Goal: Check status: Check status

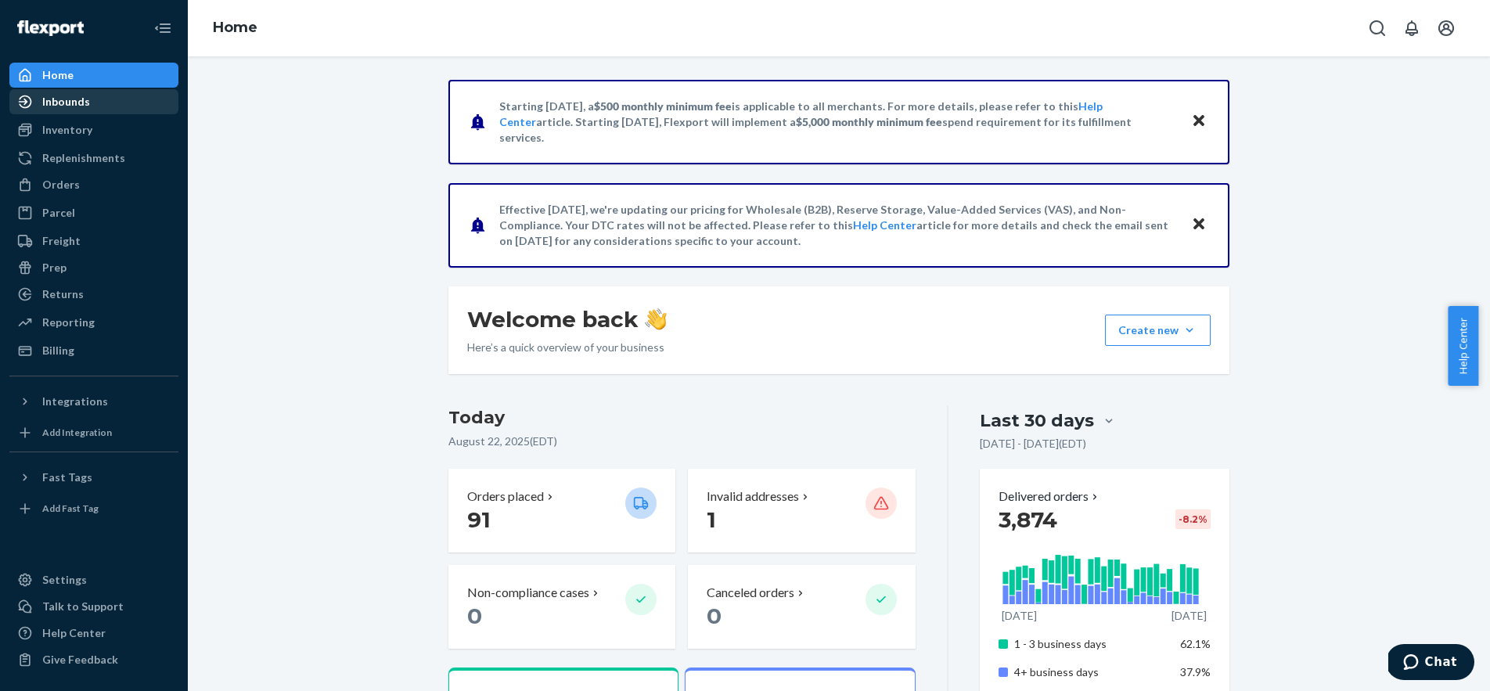
click at [58, 104] on div "Inbounds" at bounding box center [66, 102] width 48 height 16
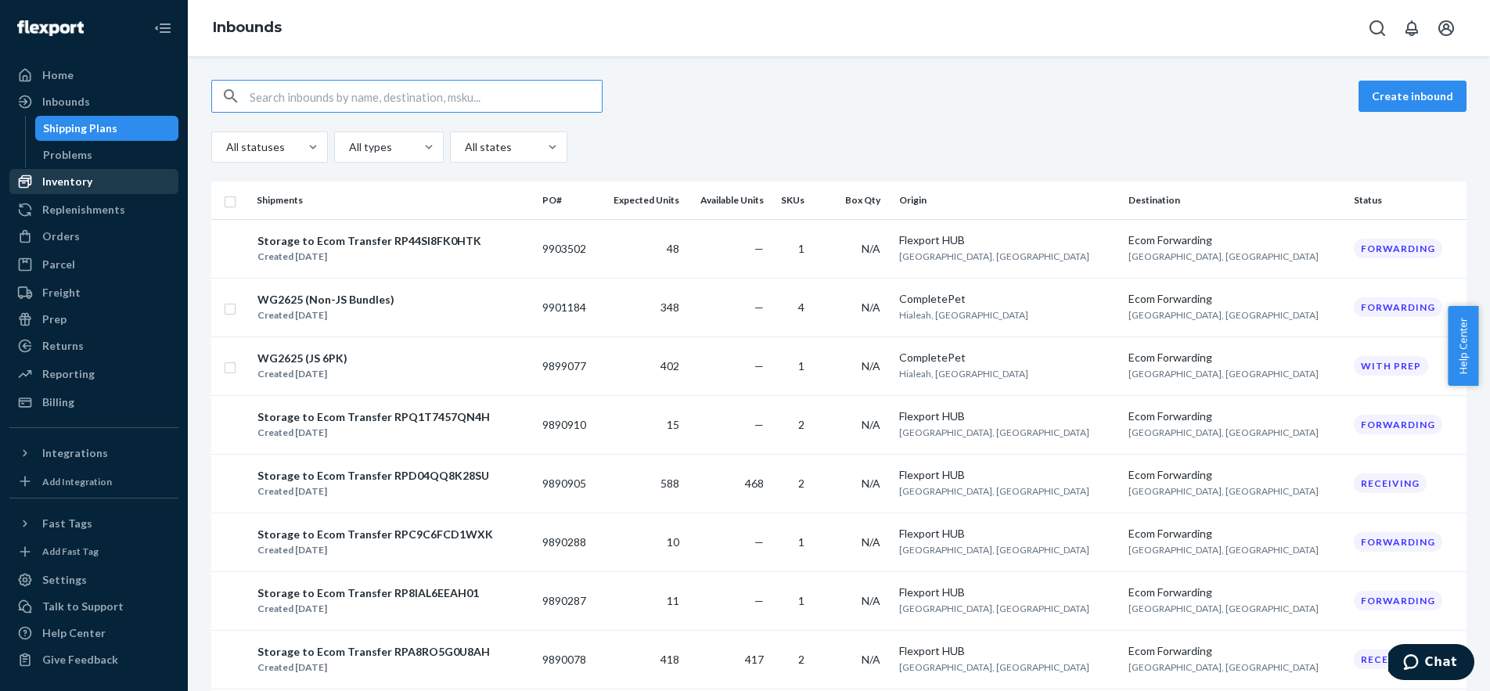
click at [69, 184] on div "Inventory" at bounding box center [67, 182] width 50 height 16
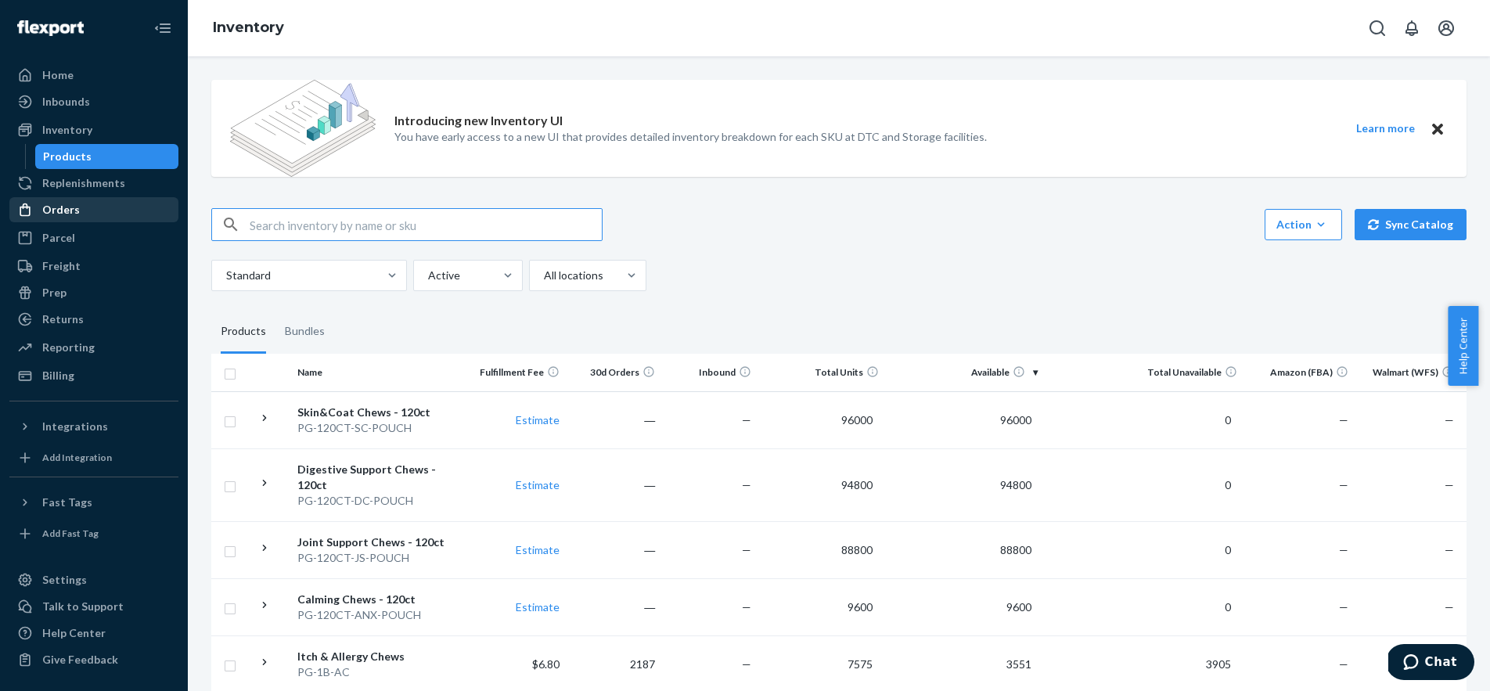
click at [121, 203] on div "Orders" at bounding box center [94, 210] width 166 height 22
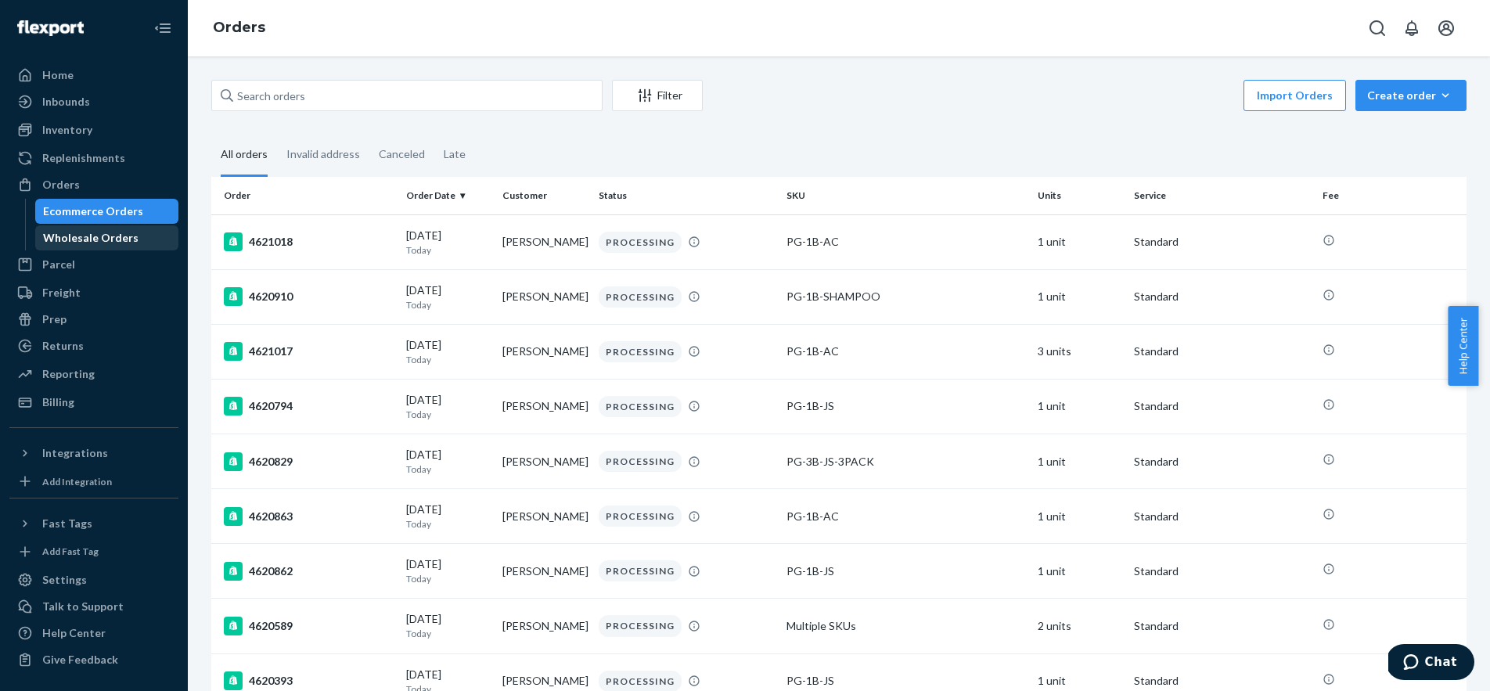
click at [116, 228] on div "Wholesale Orders" at bounding box center [107, 238] width 141 height 22
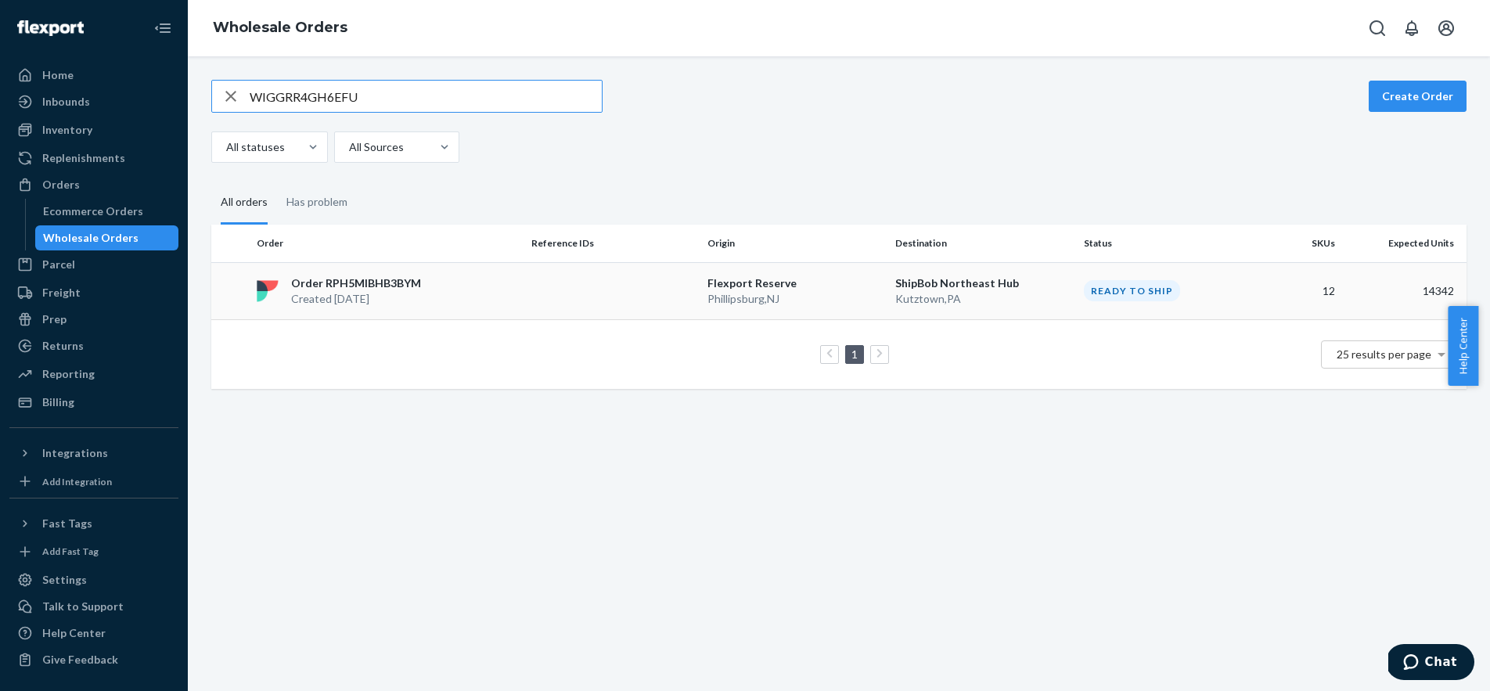
type input "WIGGRR4GH6EFU"
click at [514, 272] on td "Order RPH5MIBHB3BYM Created [DATE]" at bounding box center [387, 290] width 275 height 57
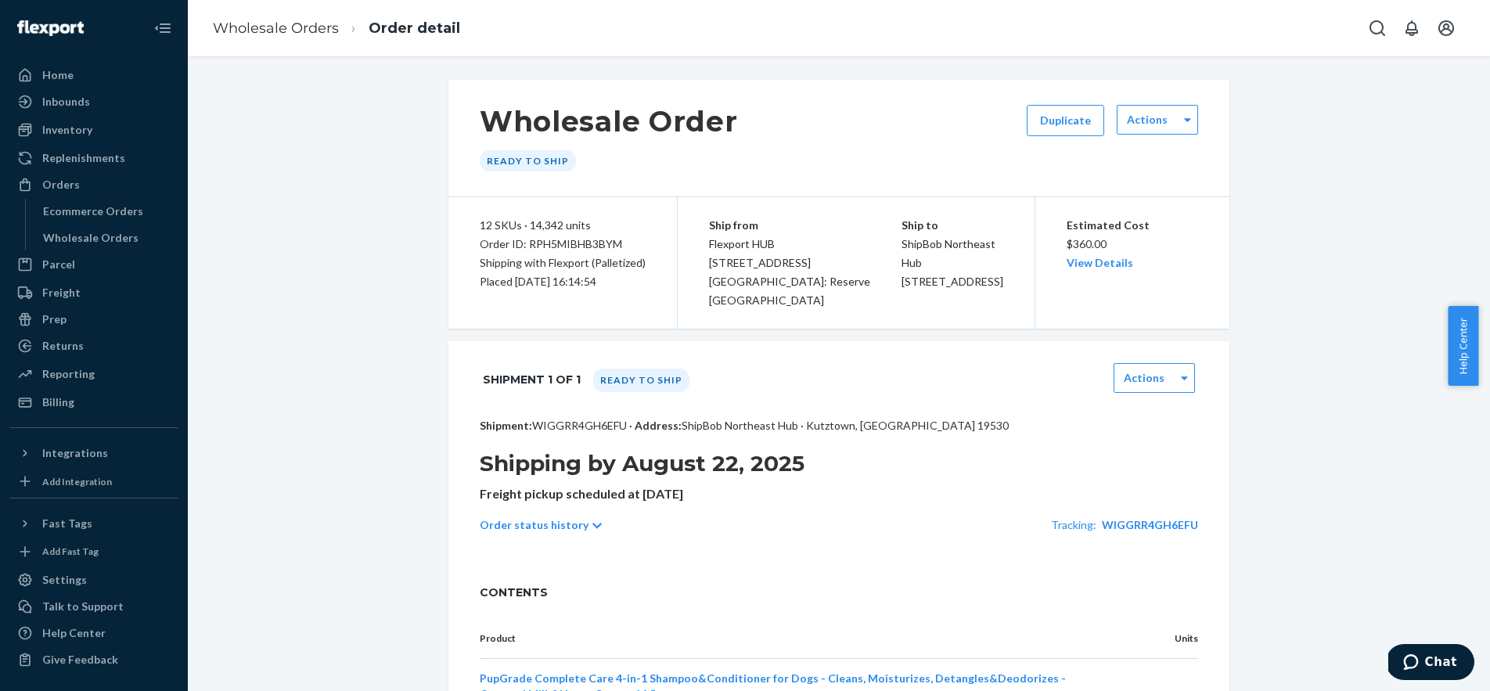
scroll to position [272, 0]
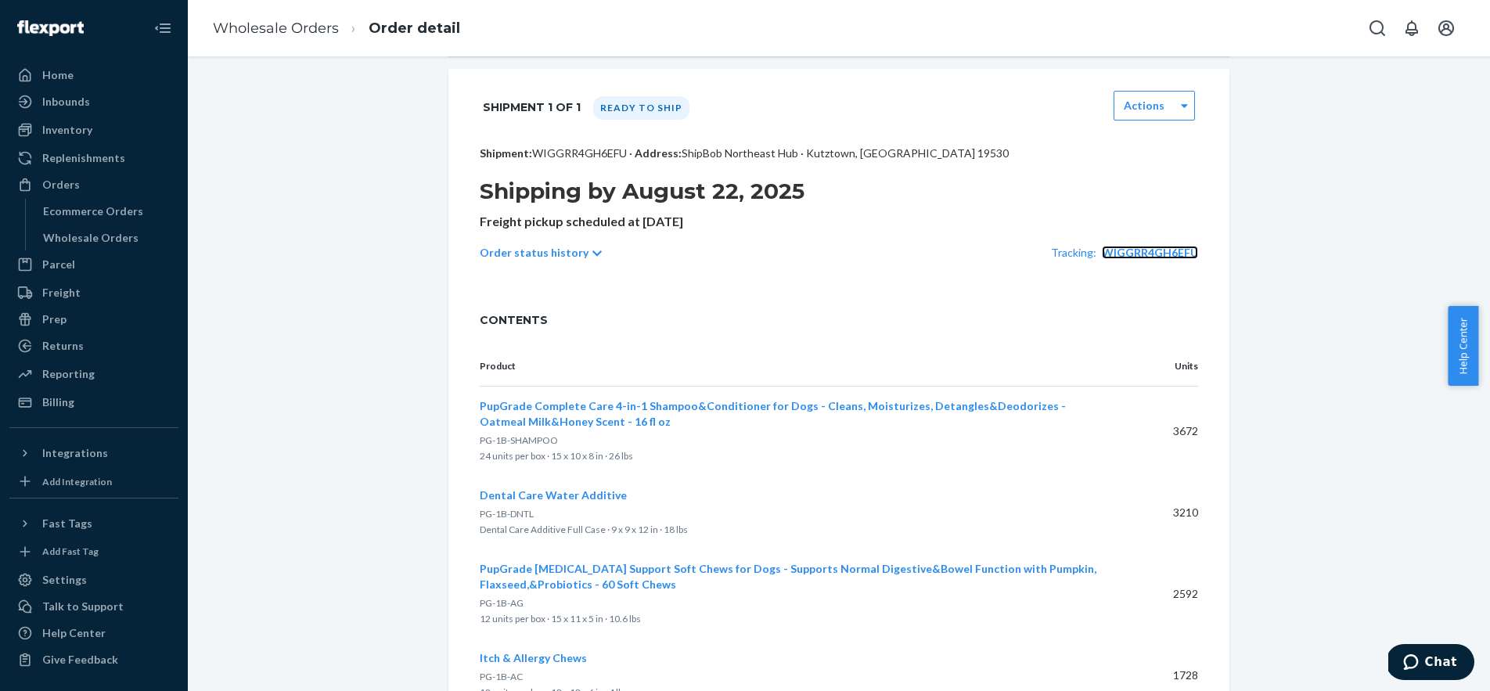
click at [1139, 255] on span "WIGGRR4GH6EFU" at bounding box center [1150, 252] width 96 height 13
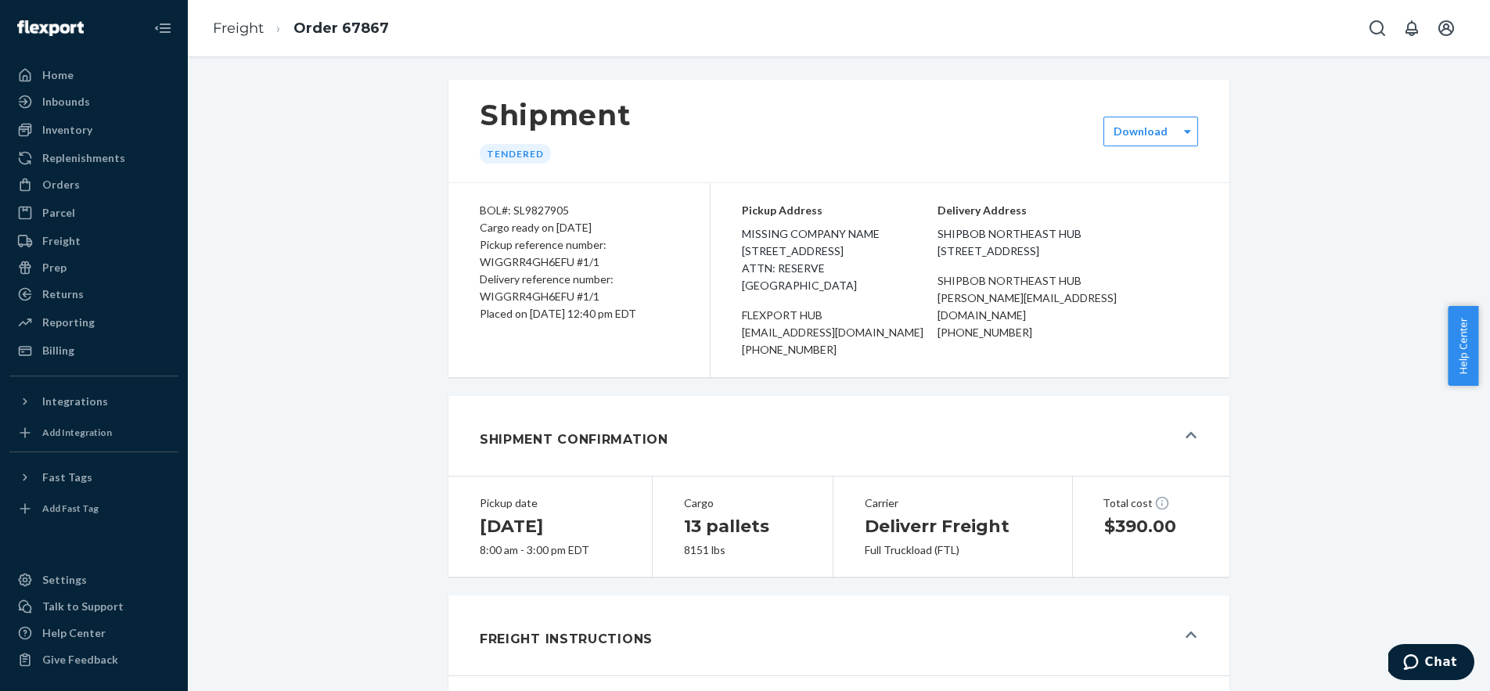
click at [264, 27] on li "Order 67867" at bounding box center [326, 28] width 125 height 21
drag, startPoint x: 333, startPoint y: 12, endPoint x: 329, endPoint y: 23, distance: 12.1
click at [331, 16] on ol "Freight Order 67867" at bounding box center [300, 28] width 201 height 46
click at [329, 24] on link "Order 67867" at bounding box center [340, 28] width 95 height 17
click at [113, 185] on div "Orders" at bounding box center [94, 185] width 166 height 22
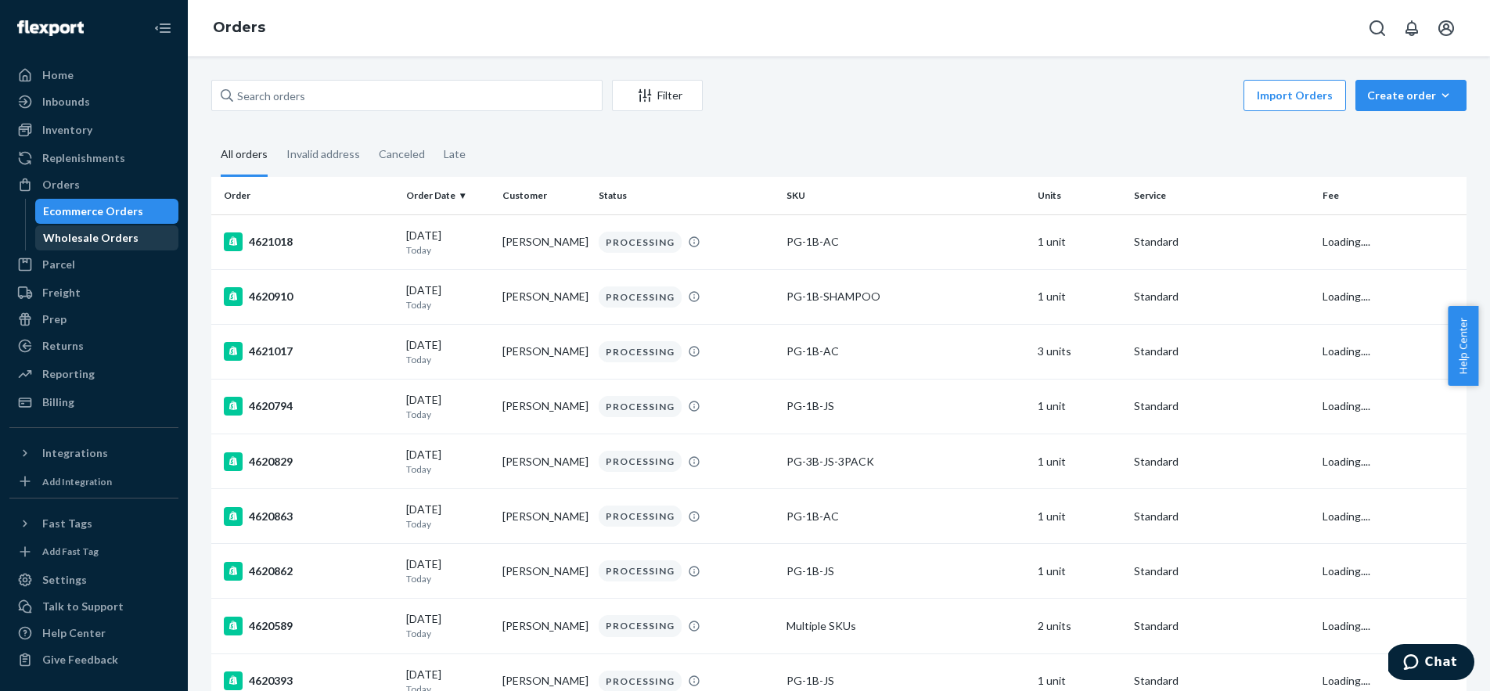
click at [128, 234] on div "Wholesale Orders" at bounding box center [90, 238] width 95 height 16
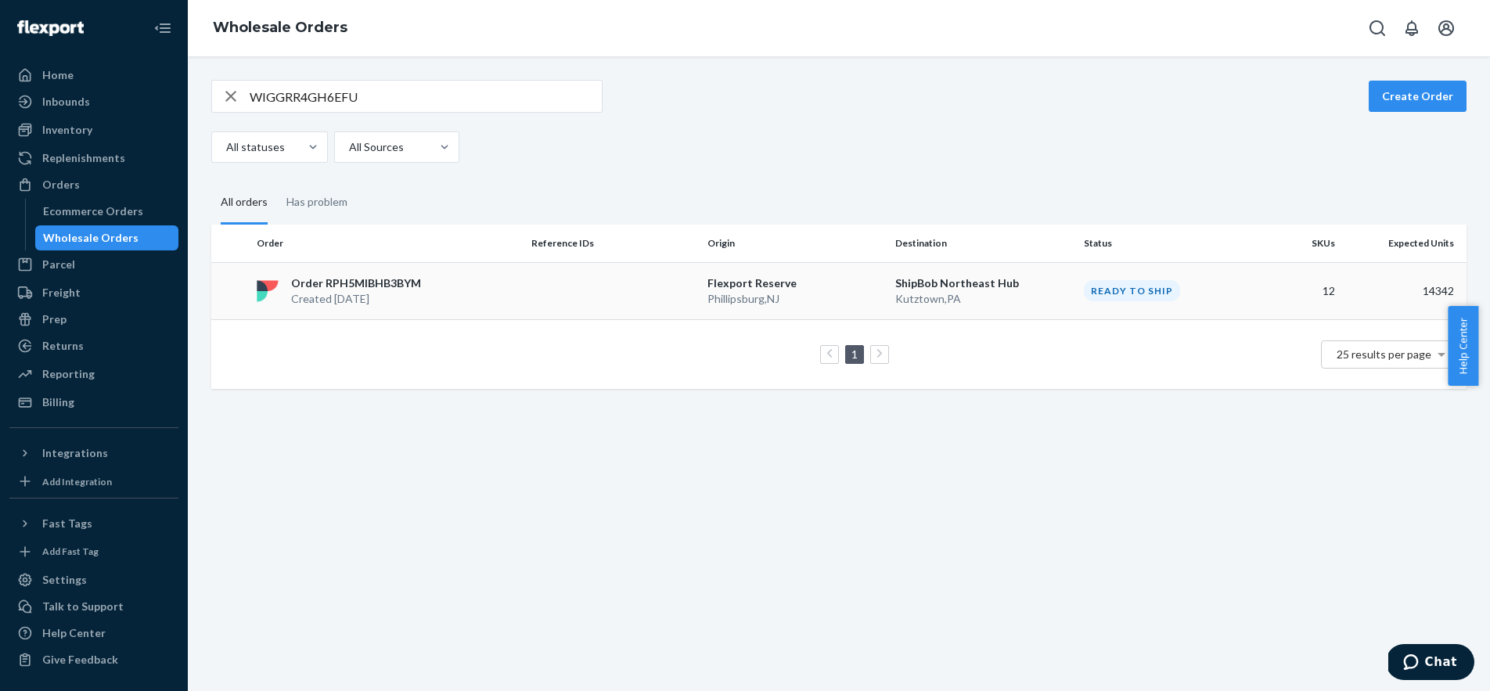
click at [808, 297] on p "[GEOGRAPHIC_DATA] , [GEOGRAPHIC_DATA]" at bounding box center [795, 299] width 176 height 16
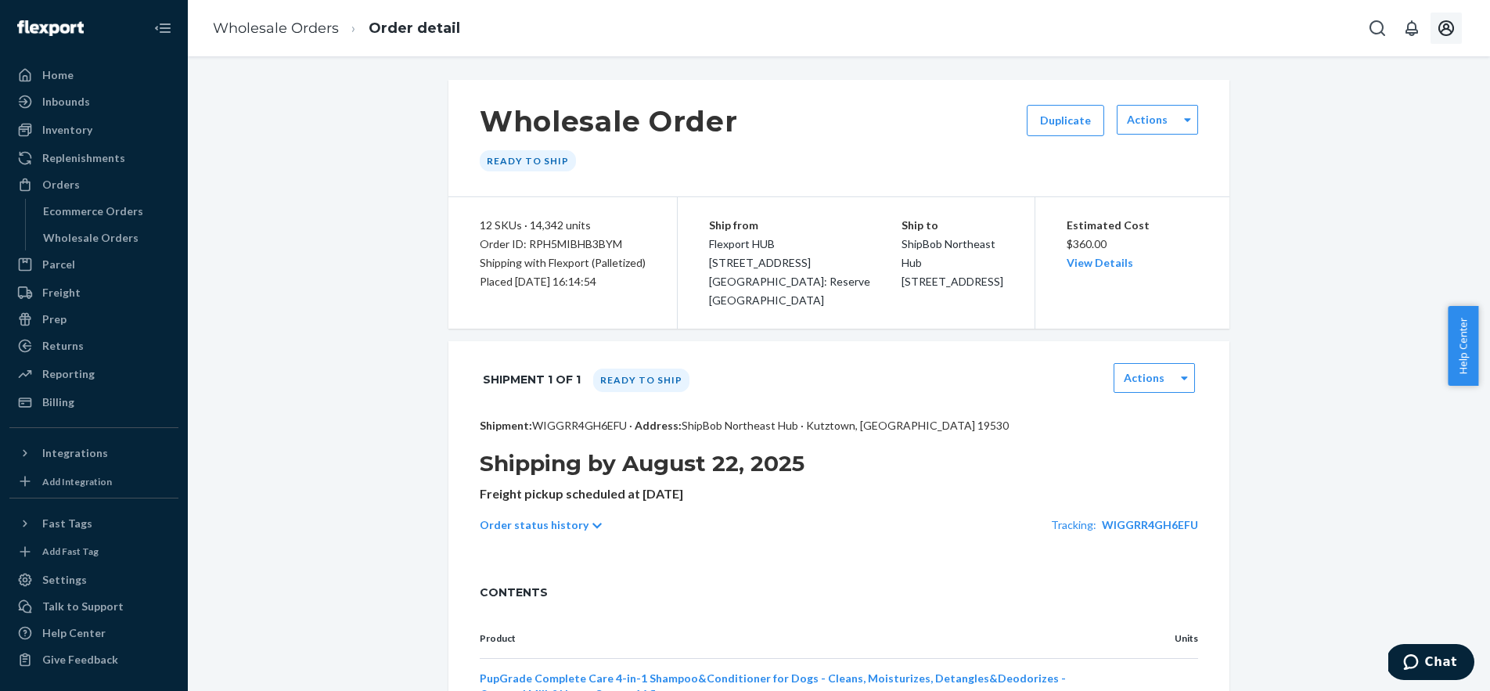
click at [1446, 24] on icon "Open account menu" at bounding box center [1446, 28] width 16 height 16
click at [1351, 153] on div "Log out" at bounding box center [1409, 167] width 117 height 29
